Goal: Check status: Check status

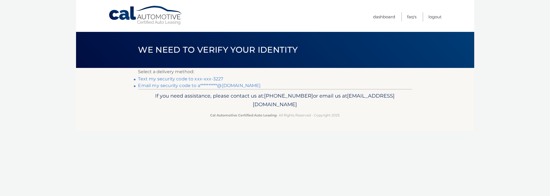
click at [169, 86] on link "**********" at bounding box center [199, 85] width 123 height 5
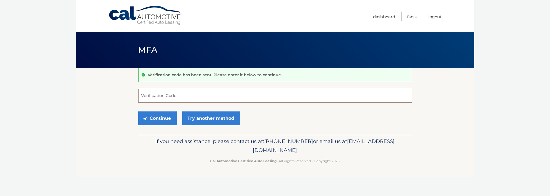
click at [226, 93] on input "Verification Code" at bounding box center [275, 96] width 274 height 14
paste input "641114"
type input "641114"
click at [155, 117] on button "Continue" at bounding box center [157, 118] width 38 height 14
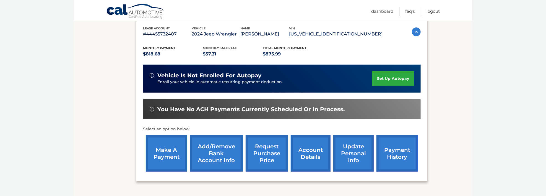
scroll to position [111, 0]
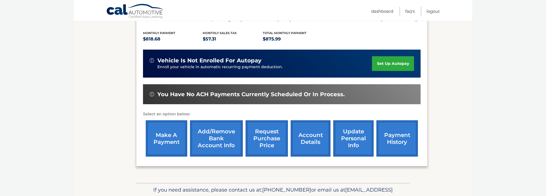
click at [393, 135] on link "payment history" at bounding box center [398, 138] width 42 height 36
